Goal: Transaction & Acquisition: Purchase product/service

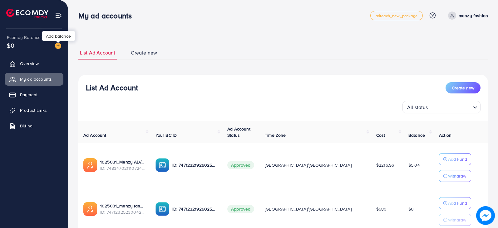
click at [58, 45] on img at bounding box center [58, 46] width 6 height 6
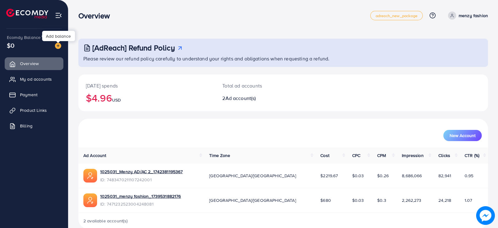
click at [57, 45] on img at bounding box center [58, 46] width 6 height 6
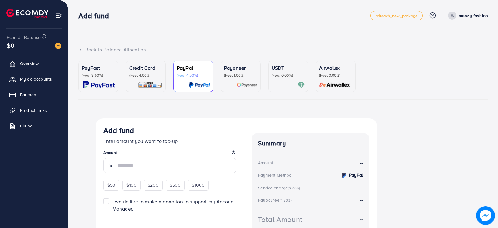
click at [87, 77] on p "(Fee: 3.60%)" at bounding box center [98, 75] width 33 height 5
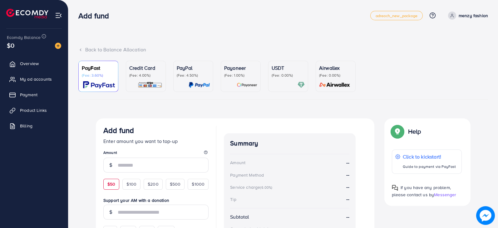
click at [115, 182] on div "$50" at bounding box center [111, 184] width 16 height 11
type input "**"
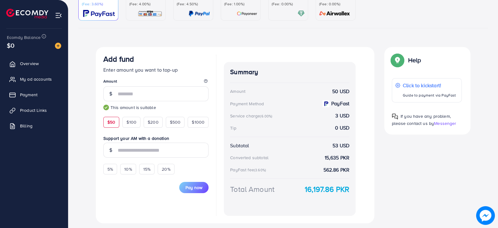
scroll to position [73, 0]
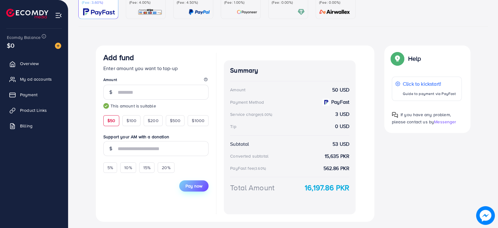
click at [186, 188] on span "Pay now" at bounding box center [193, 186] width 17 height 6
